Goal: Find specific page/section: Find specific page/section

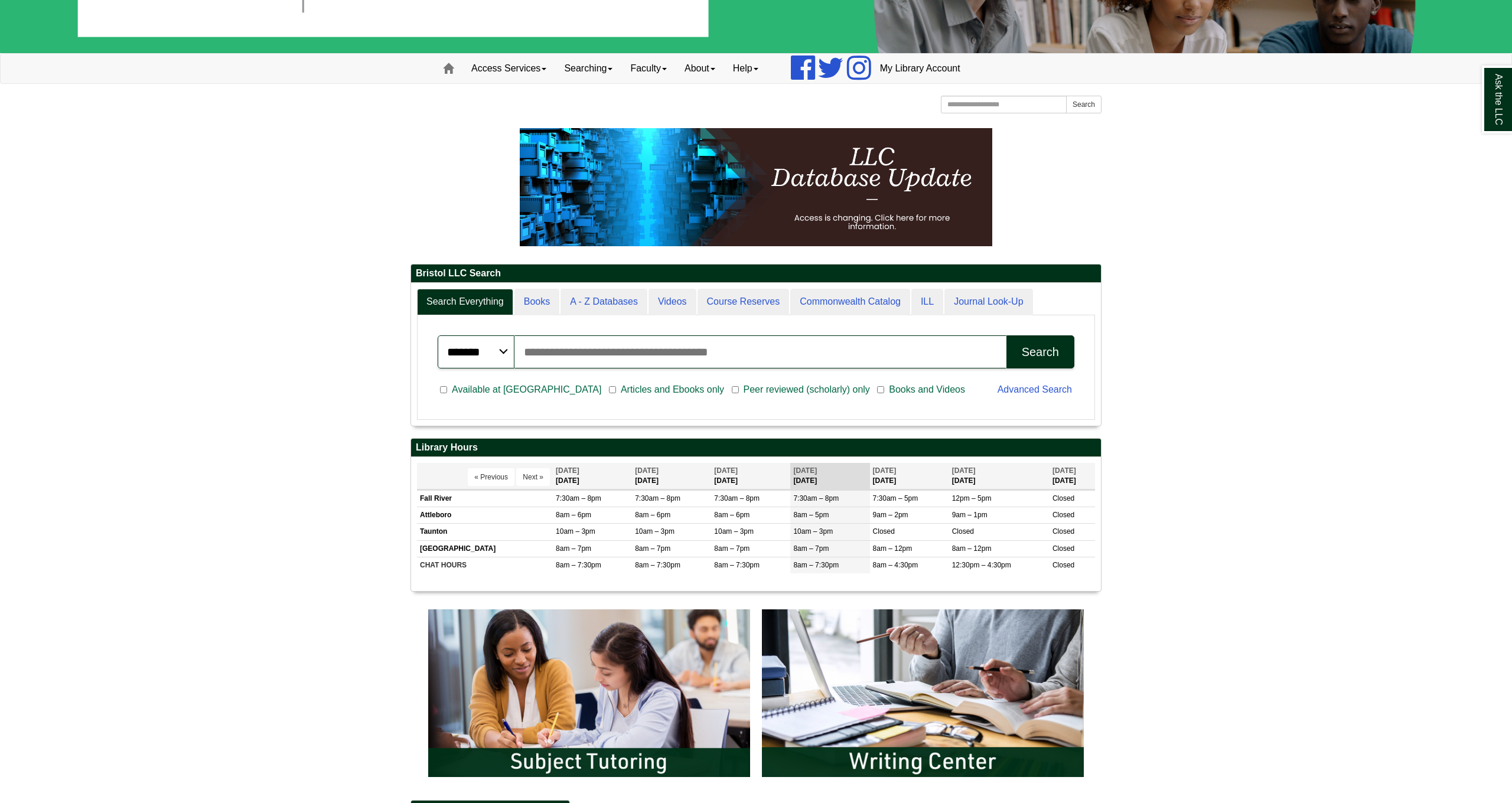
scroll to position [109, 0]
click at [683, 345] on div "Ask the LLC" at bounding box center [756, 402] width 1512 height 803
click at [683, 345] on input "Search articles, books, journals & more" at bounding box center [760, 351] width 492 height 33
type input "*"
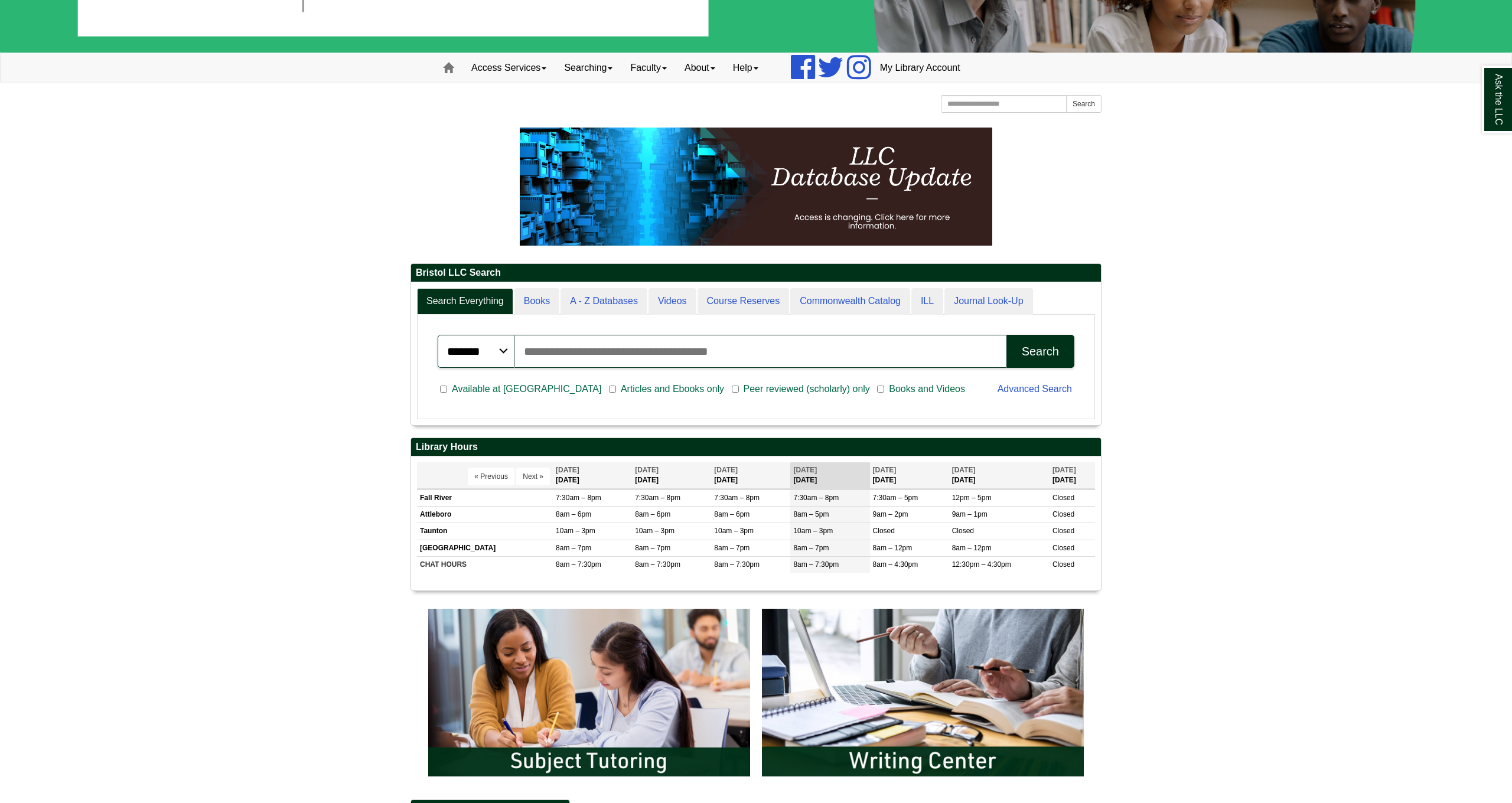
scroll to position [112, 0]
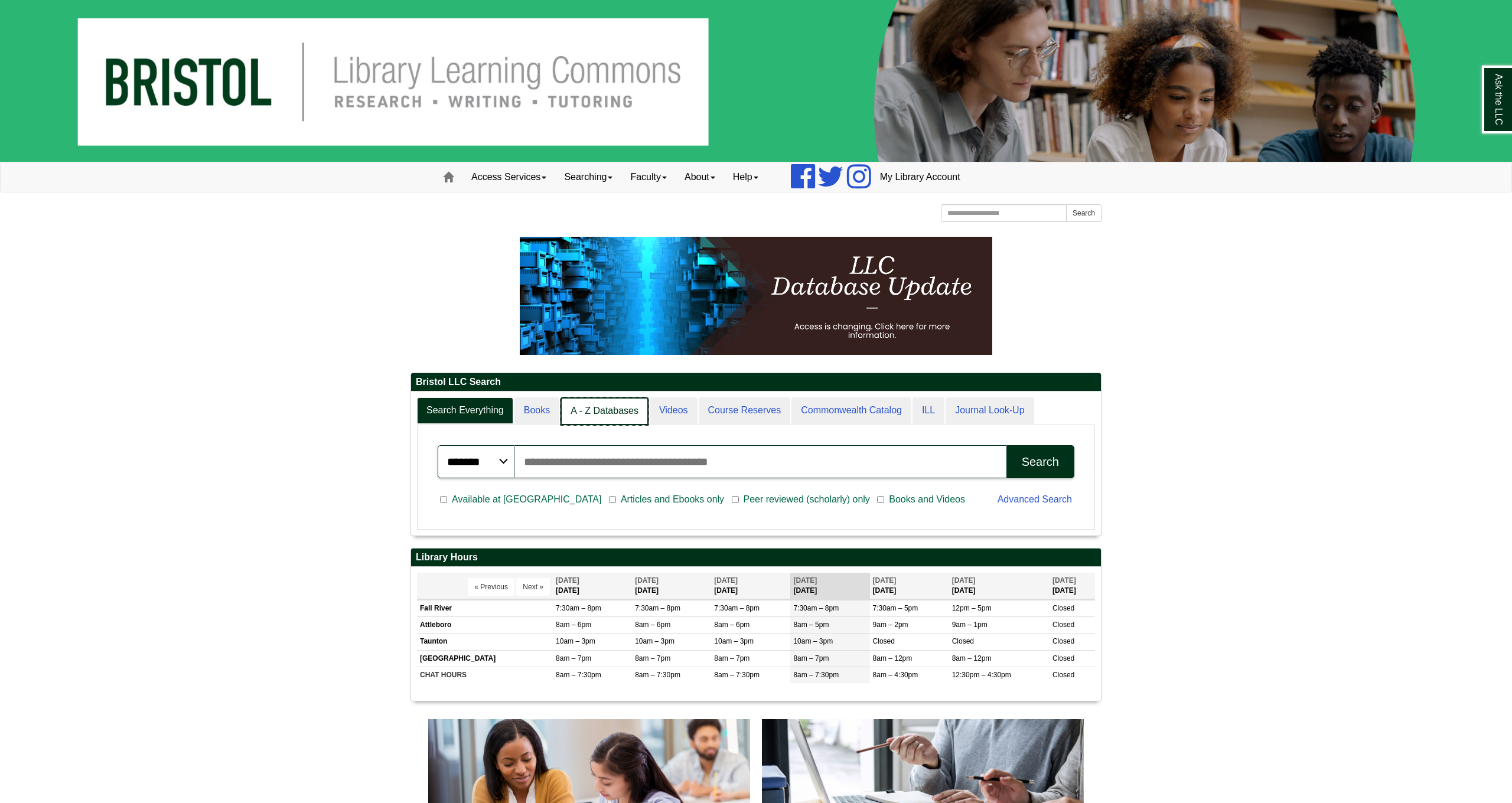
scroll to position [143, 690]
click at [751, 416] on link "Course Reserves" at bounding box center [744, 411] width 93 height 28
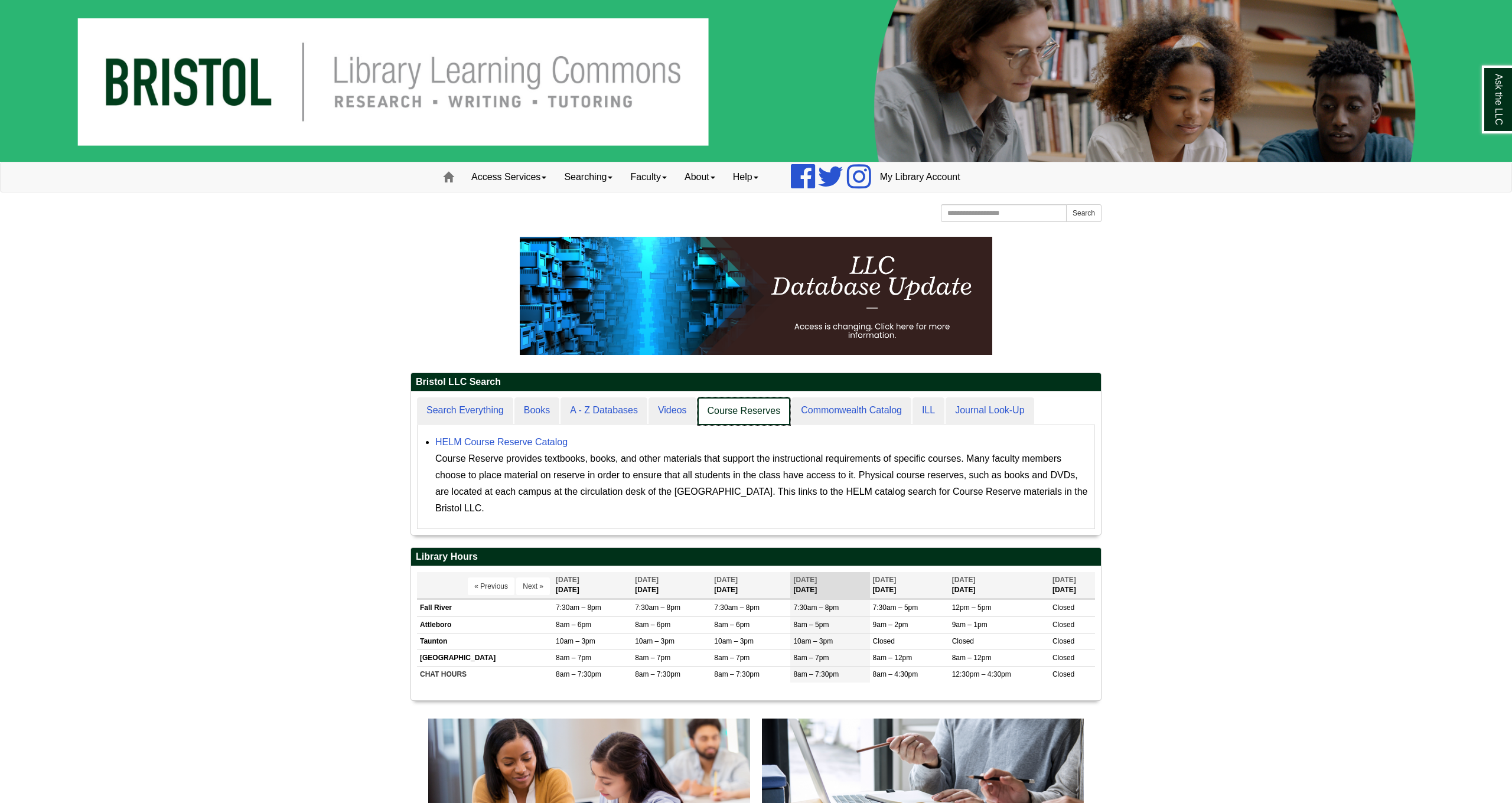
click at [743, 409] on link "Course Reserves" at bounding box center [744, 411] width 93 height 28
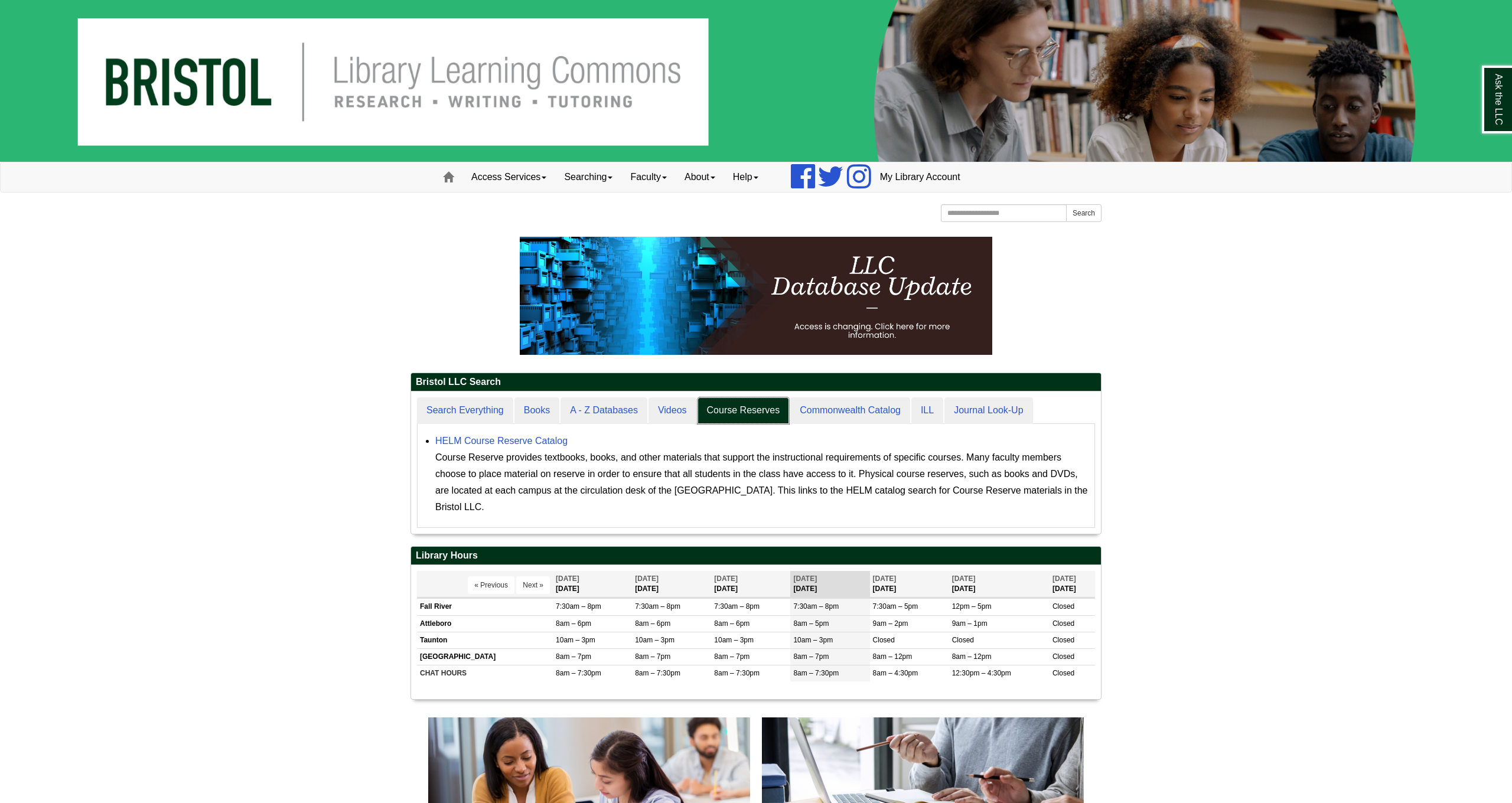
scroll to position [141, 690]
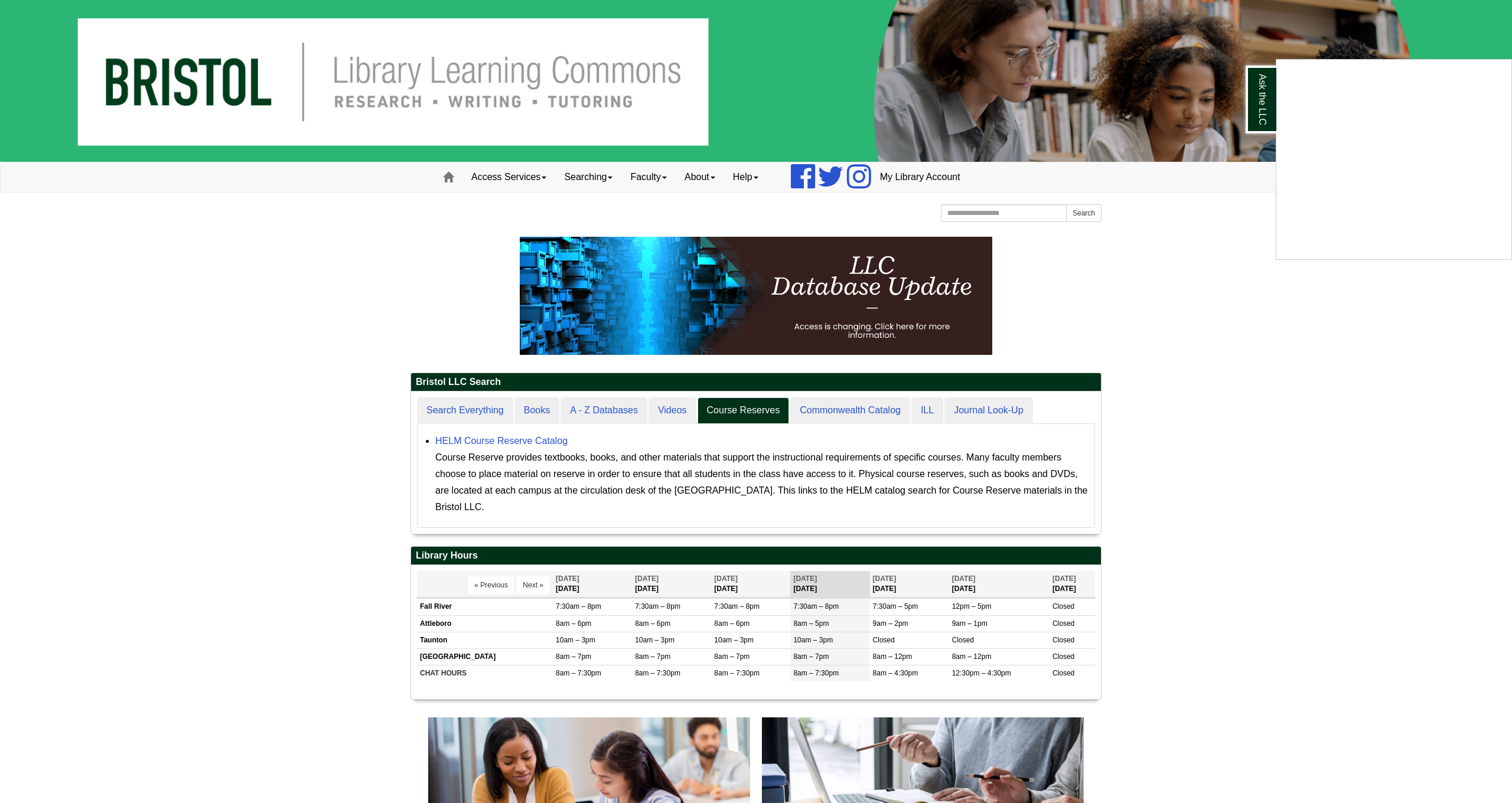
click at [543, 437] on div "Ask the LLC" at bounding box center [756, 402] width 1512 height 803
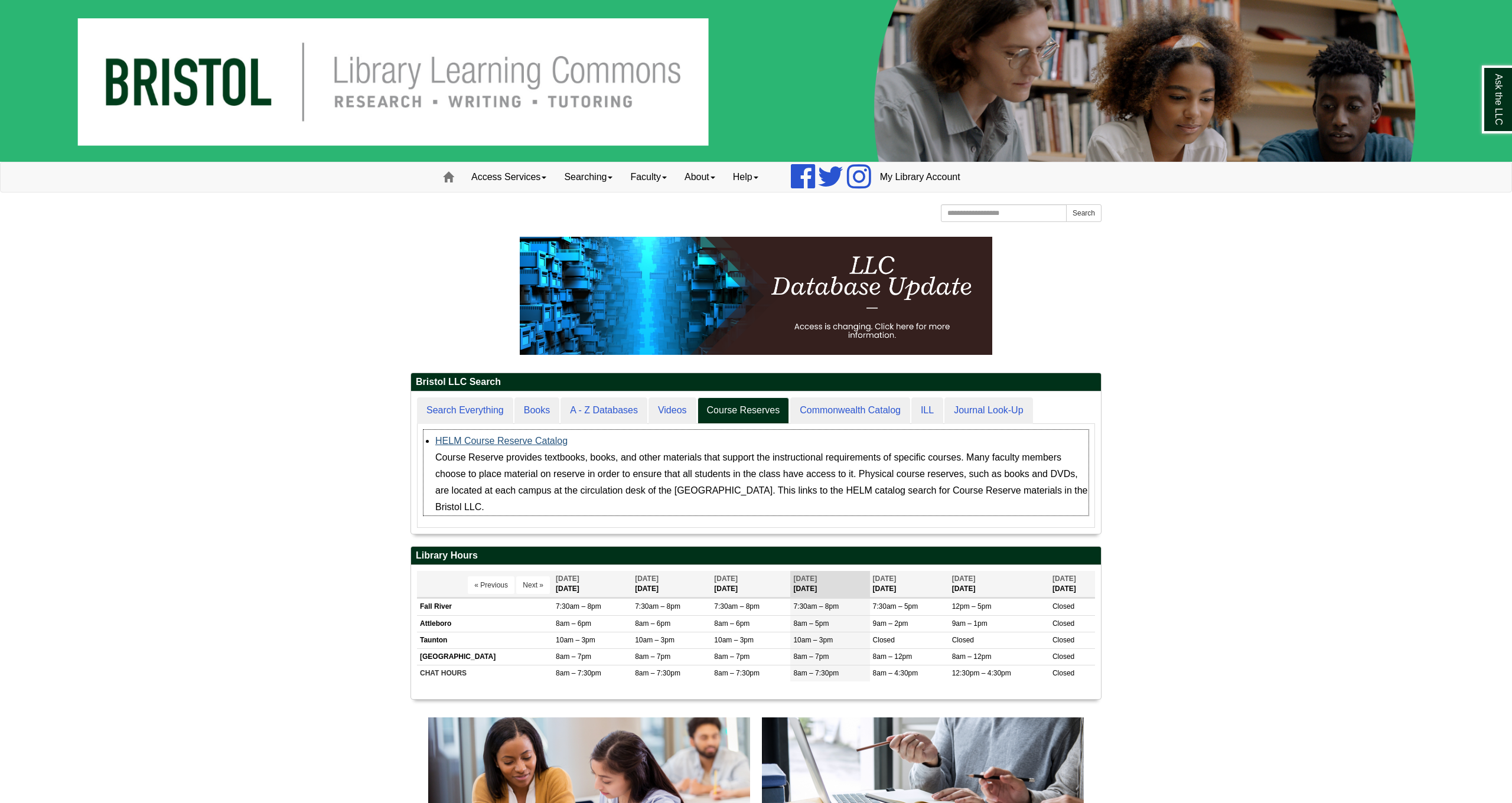
click at [542, 439] on link "HELM Course Reserve Catalog" at bounding box center [502, 441] width 132 height 10
click at [736, 2] on img at bounding box center [756, 81] width 1512 height 162
